Goal: Find specific page/section: Find specific page/section

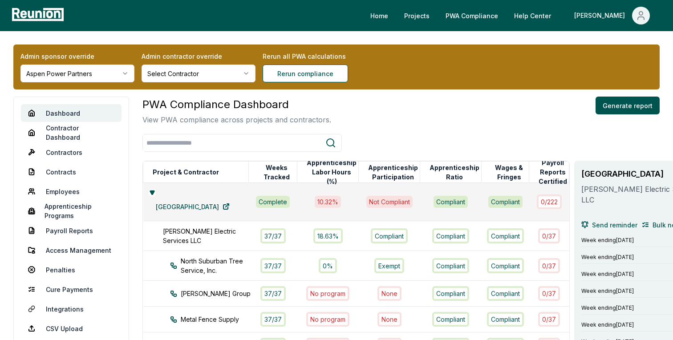
scroll to position [0, 8]
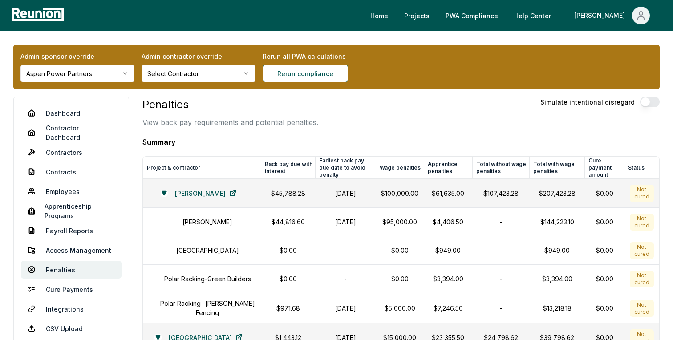
scroll to position [1053, 0]
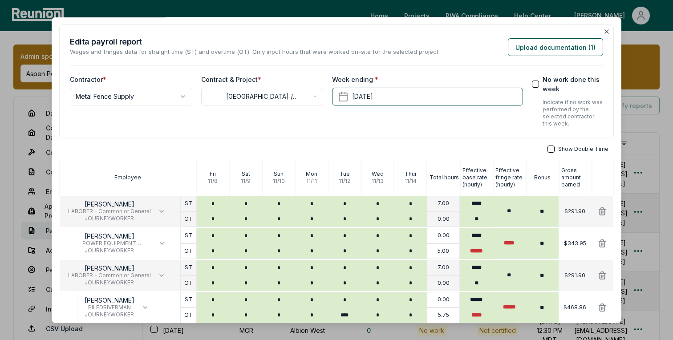
scroll to position [76, 0]
